Goal: Task Accomplishment & Management: Manage account settings

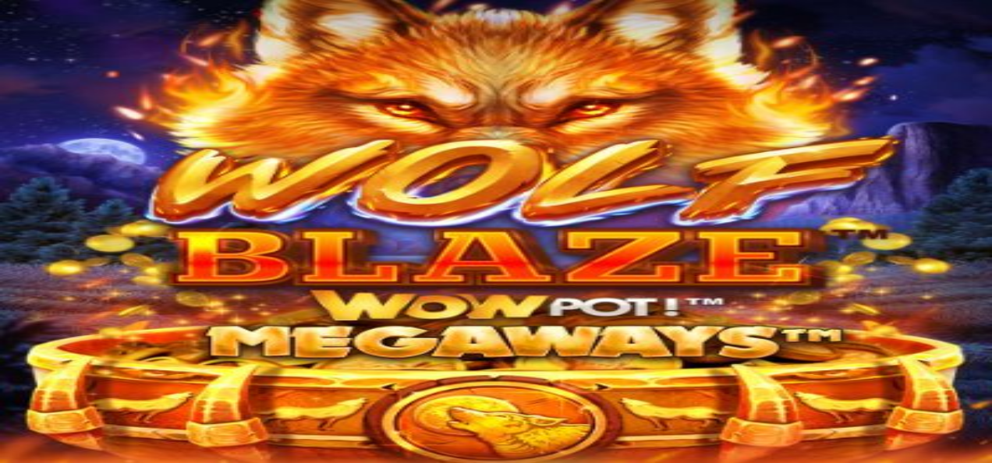
click at [94, 62] on span "Kirjaudu" at bounding box center [108, 57] width 38 height 12
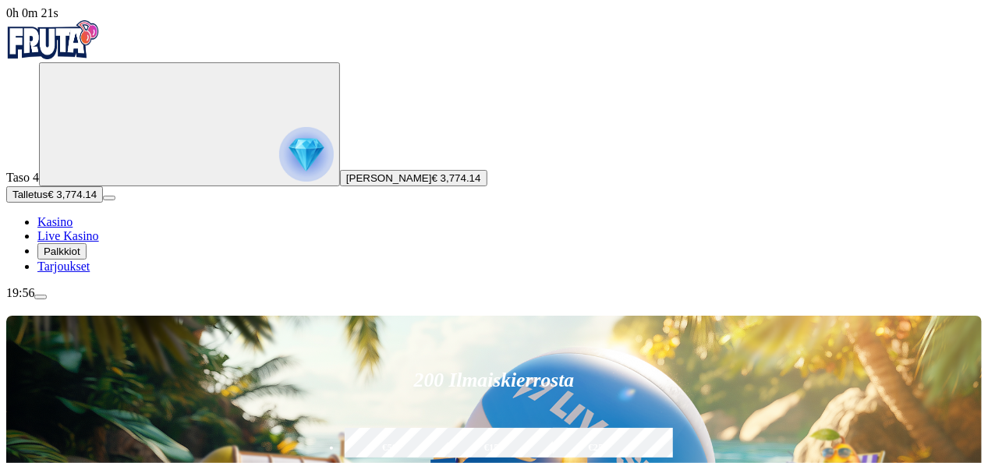
click at [41, 297] on span "menu icon" at bounding box center [41, 297] width 0 height 0
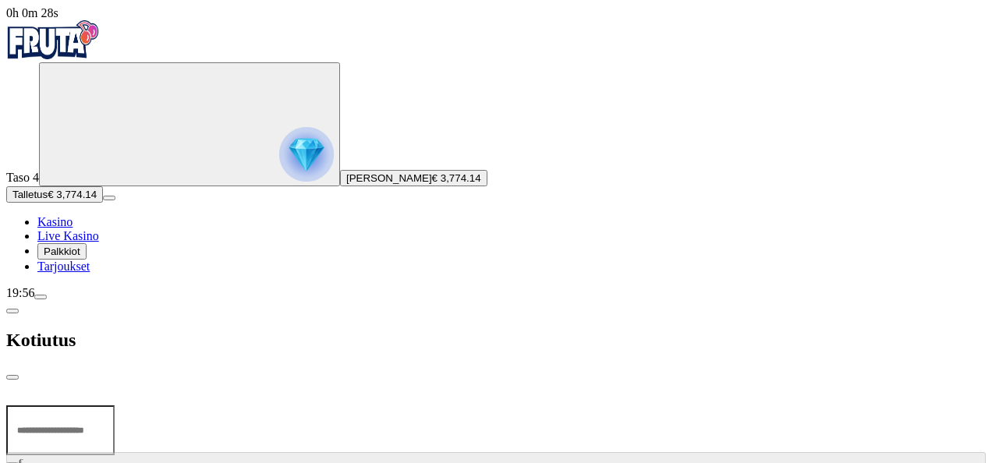
click at [115, 406] on input "number" at bounding box center [60, 431] width 108 height 50
type input "****"
click at [471, 461] on span "Ulosmaksu" at bounding box center [495, 467] width 49 height 12
click at [12, 378] on span "close icon" at bounding box center [12, 378] width 0 height 0
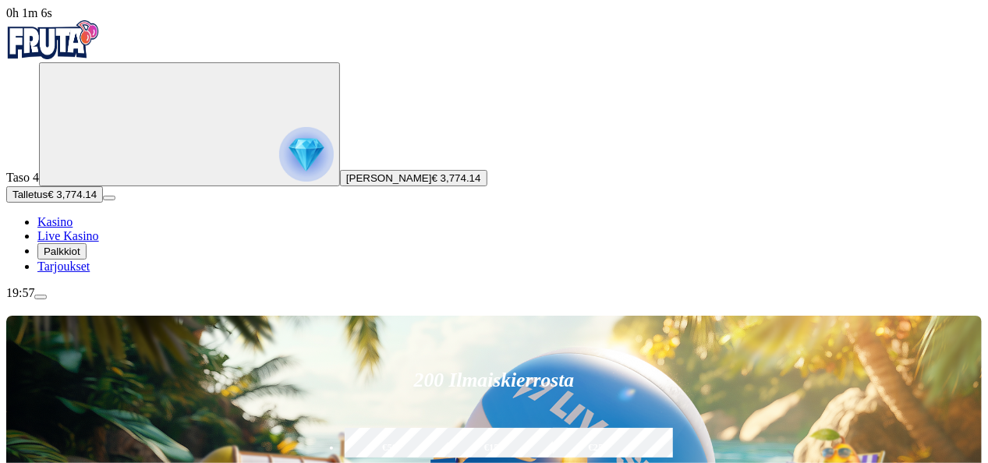
drag, startPoint x: 988, startPoint y: 76, endPoint x: 137, endPoint y: 257, distance: 870.2
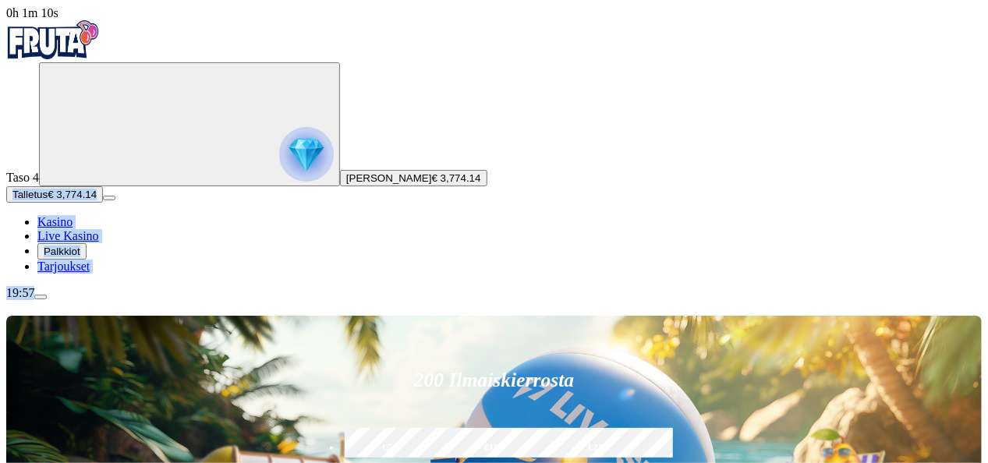
click at [41, 297] on span "menu icon" at bounding box center [41, 297] width 0 height 0
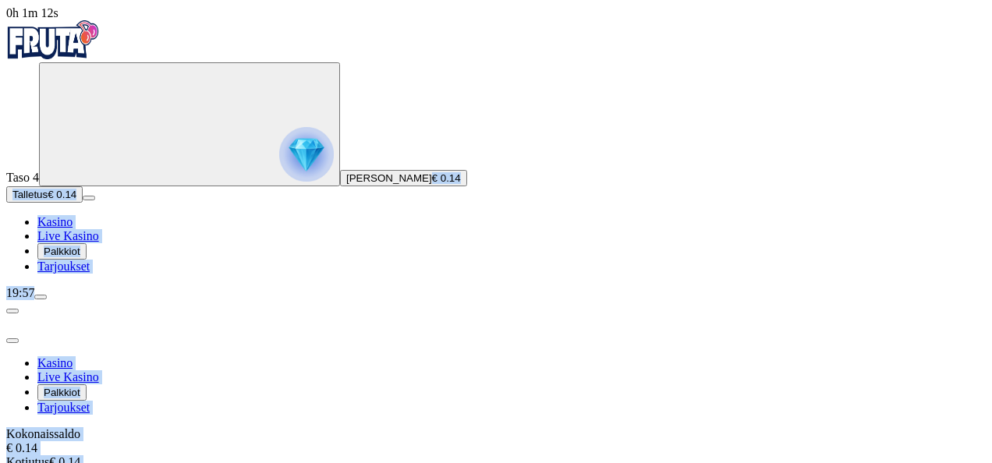
click at [331, 428] on div "Kokonaissaldo € 0.14" at bounding box center [496, 442] width 980 height 28
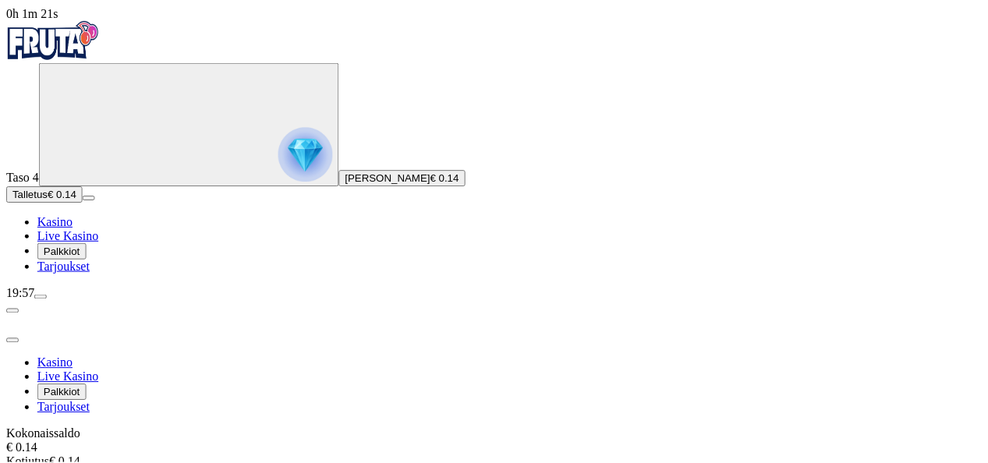
scroll to position [158, 0]
